Goal: Task Accomplishment & Management: Complete application form

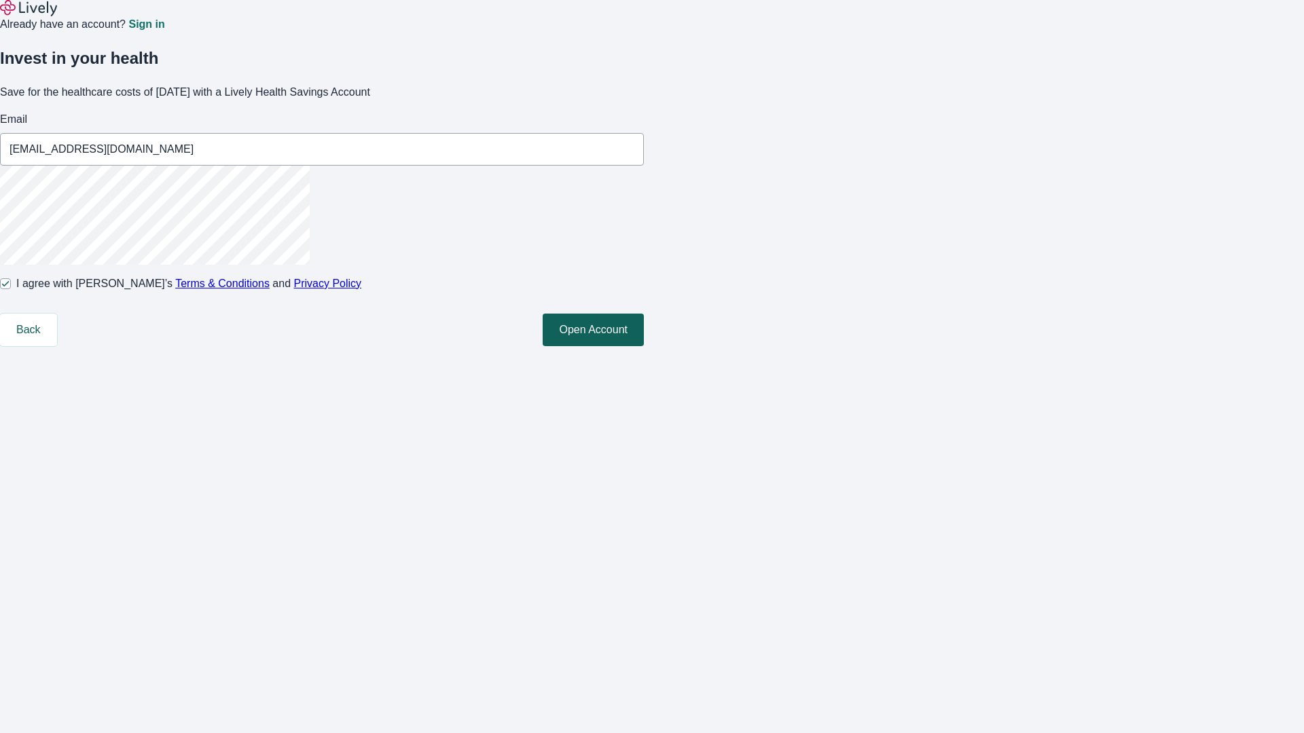
click at [644, 346] on button "Open Account" at bounding box center [593, 330] width 101 height 33
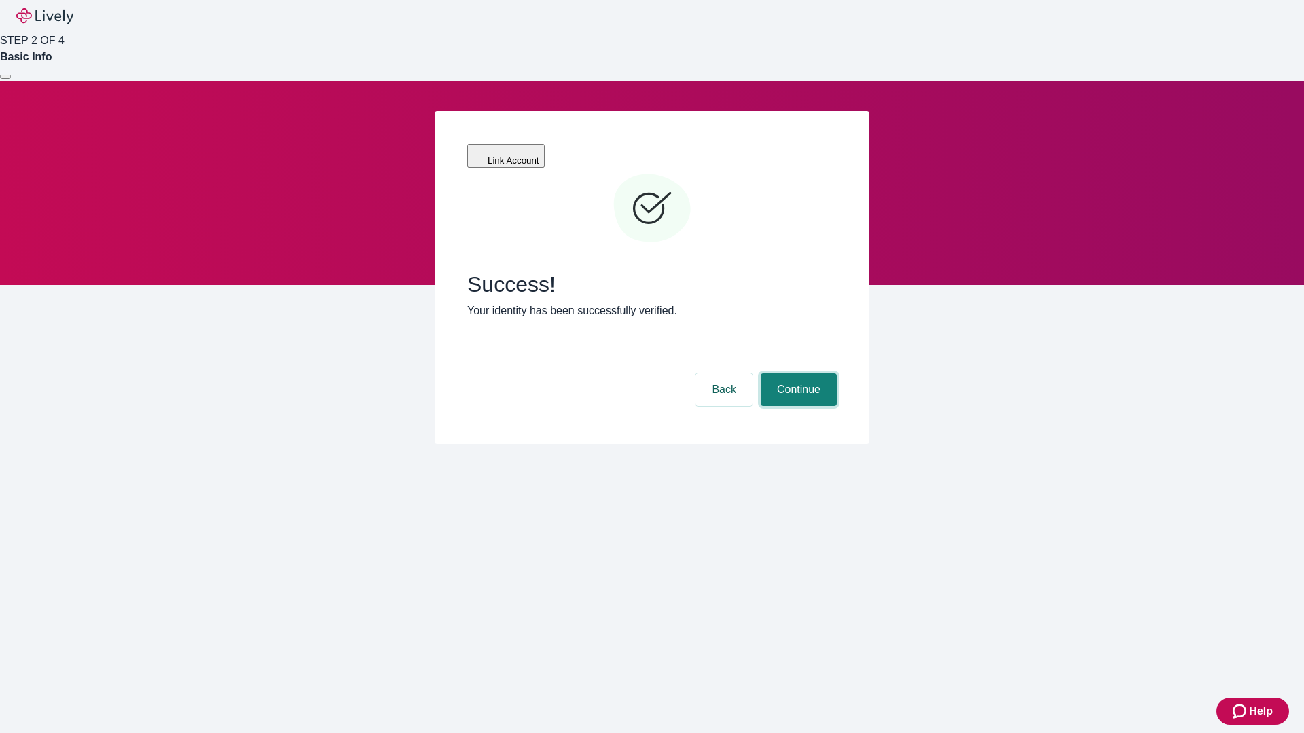
click at [797, 373] on button "Continue" at bounding box center [799, 389] width 76 height 33
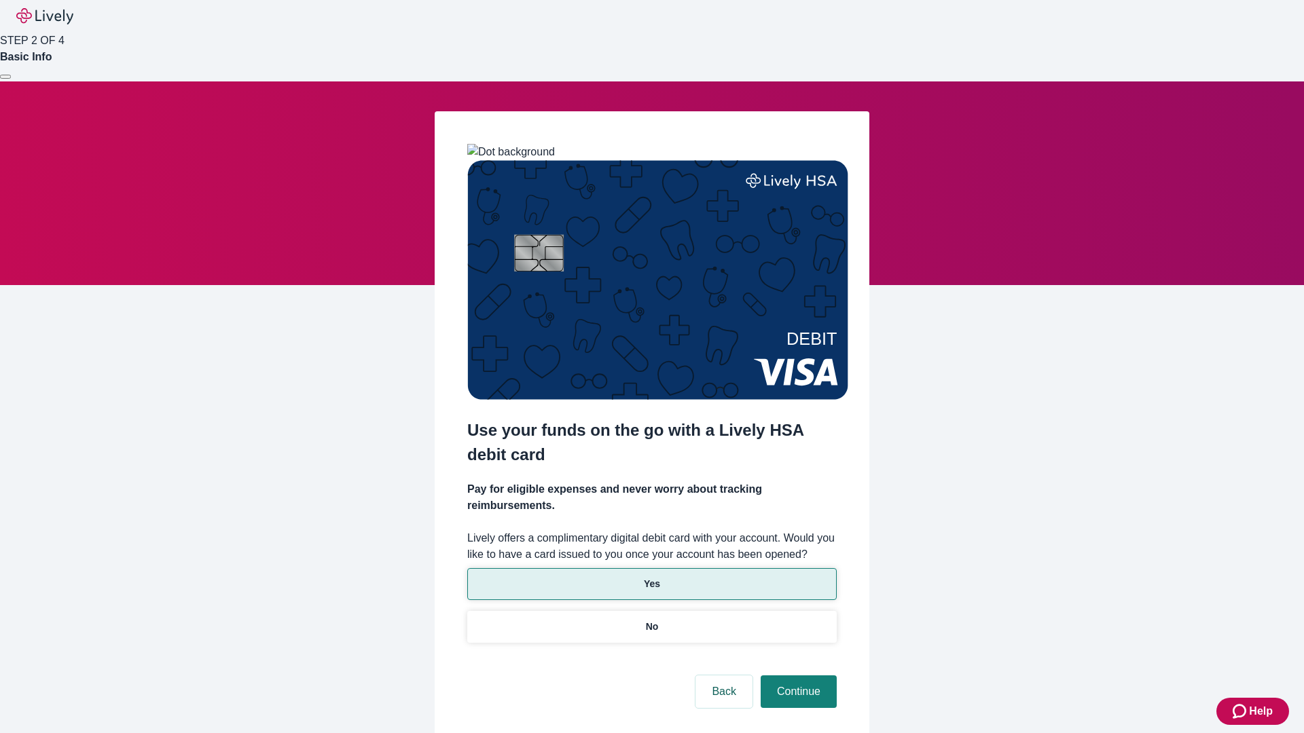
click at [651, 577] on p "Yes" at bounding box center [652, 584] width 16 height 14
click at [797, 676] on button "Continue" at bounding box center [799, 692] width 76 height 33
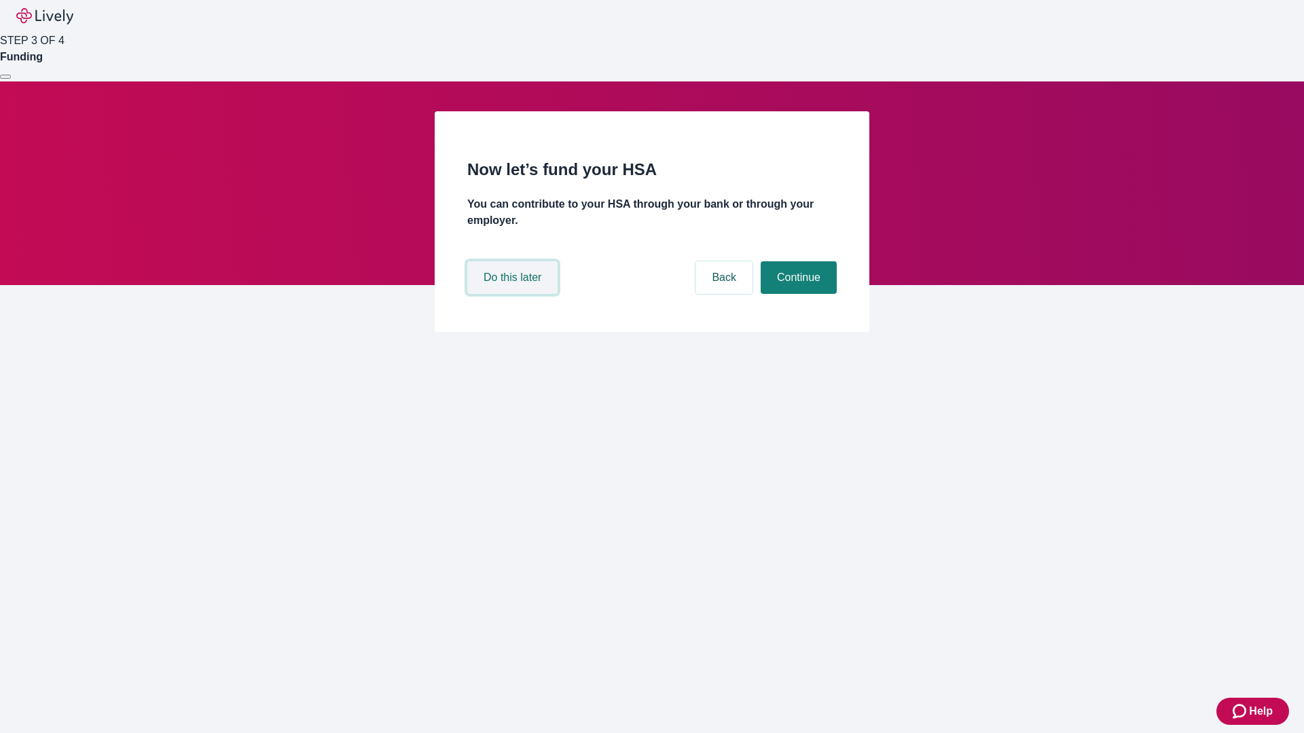
click at [514, 294] on button "Do this later" at bounding box center [512, 277] width 90 height 33
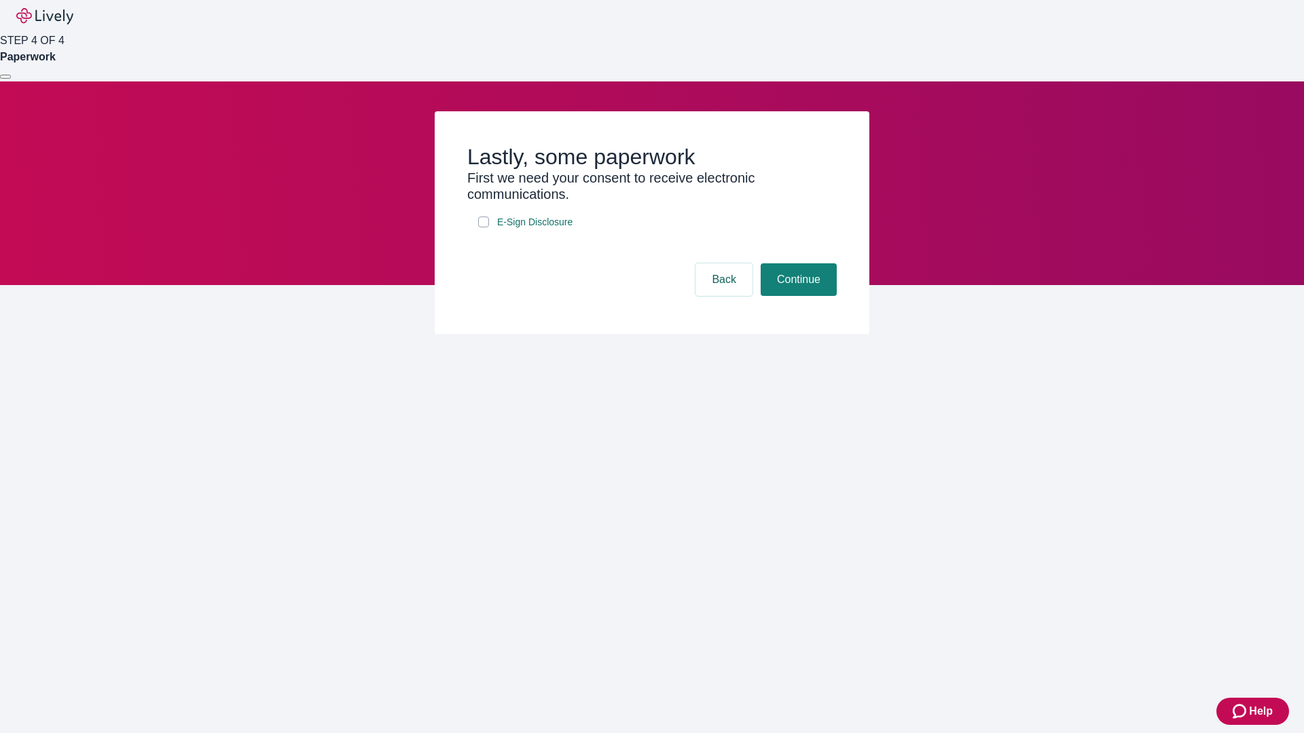
click at [483, 227] on input "E-Sign Disclosure" at bounding box center [483, 222] width 11 height 11
checkbox input "true"
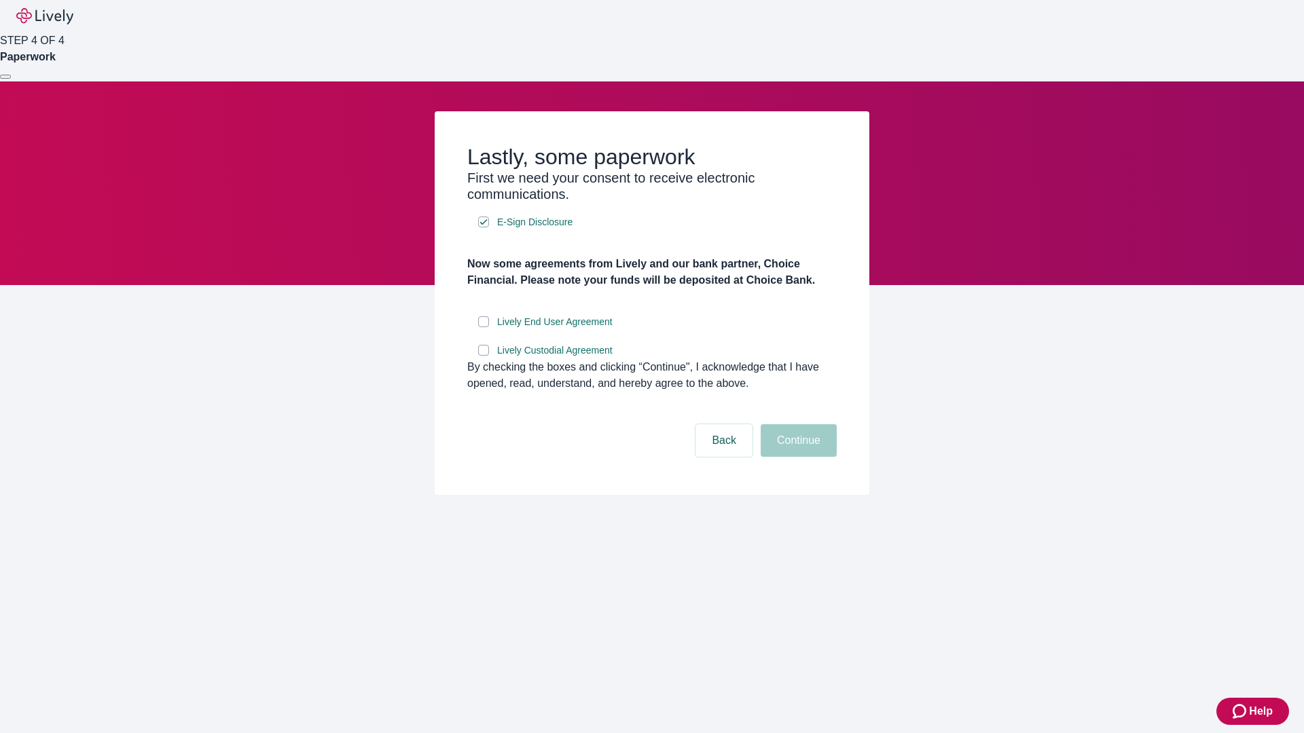
click at [483, 327] on input "Lively End User Agreement" at bounding box center [483, 321] width 11 height 11
checkbox input "true"
click at [483, 356] on input "Lively Custodial Agreement" at bounding box center [483, 350] width 11 height 11
checkbox input "true"
click at [797, 457] on button "Continue" at bounding box center [799, 440] width 76 height 33
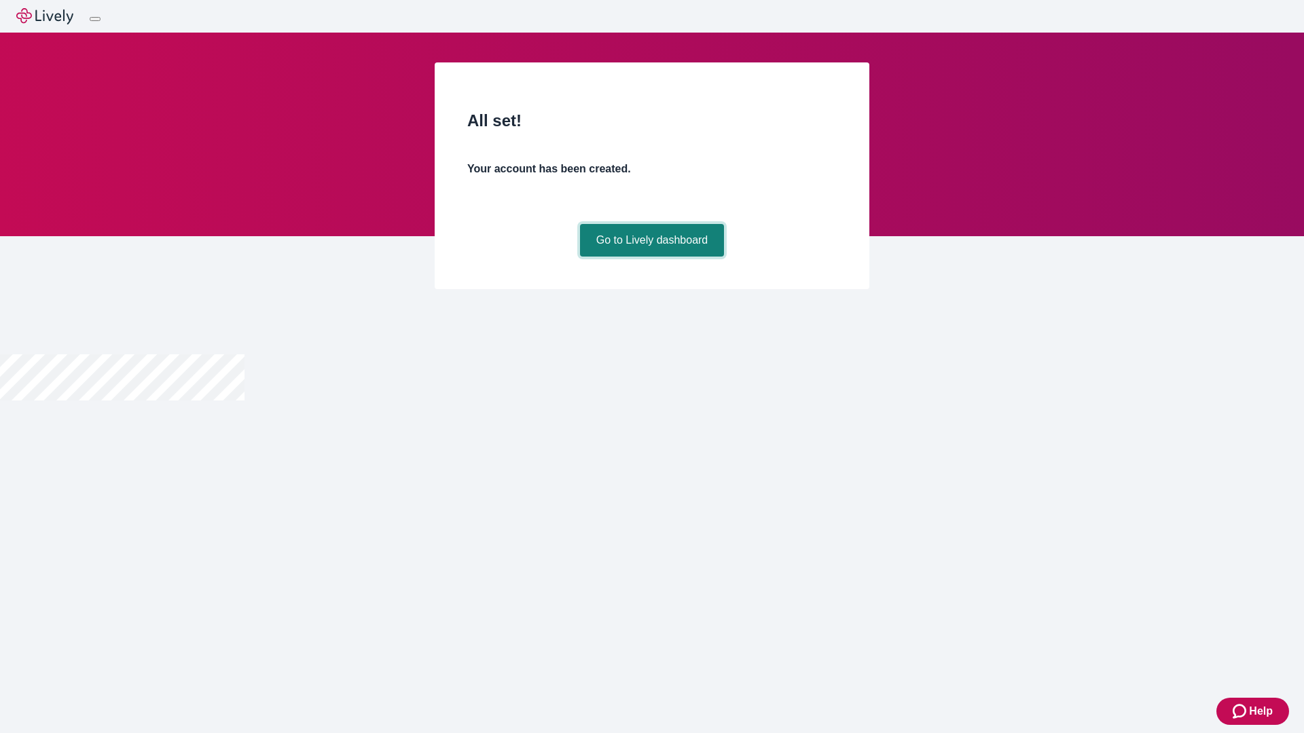
click at [651, 257] on link "Go to Lively dashboard" at bounding box center [652, 240] width 145 height 33
